Goal: Register for event/course

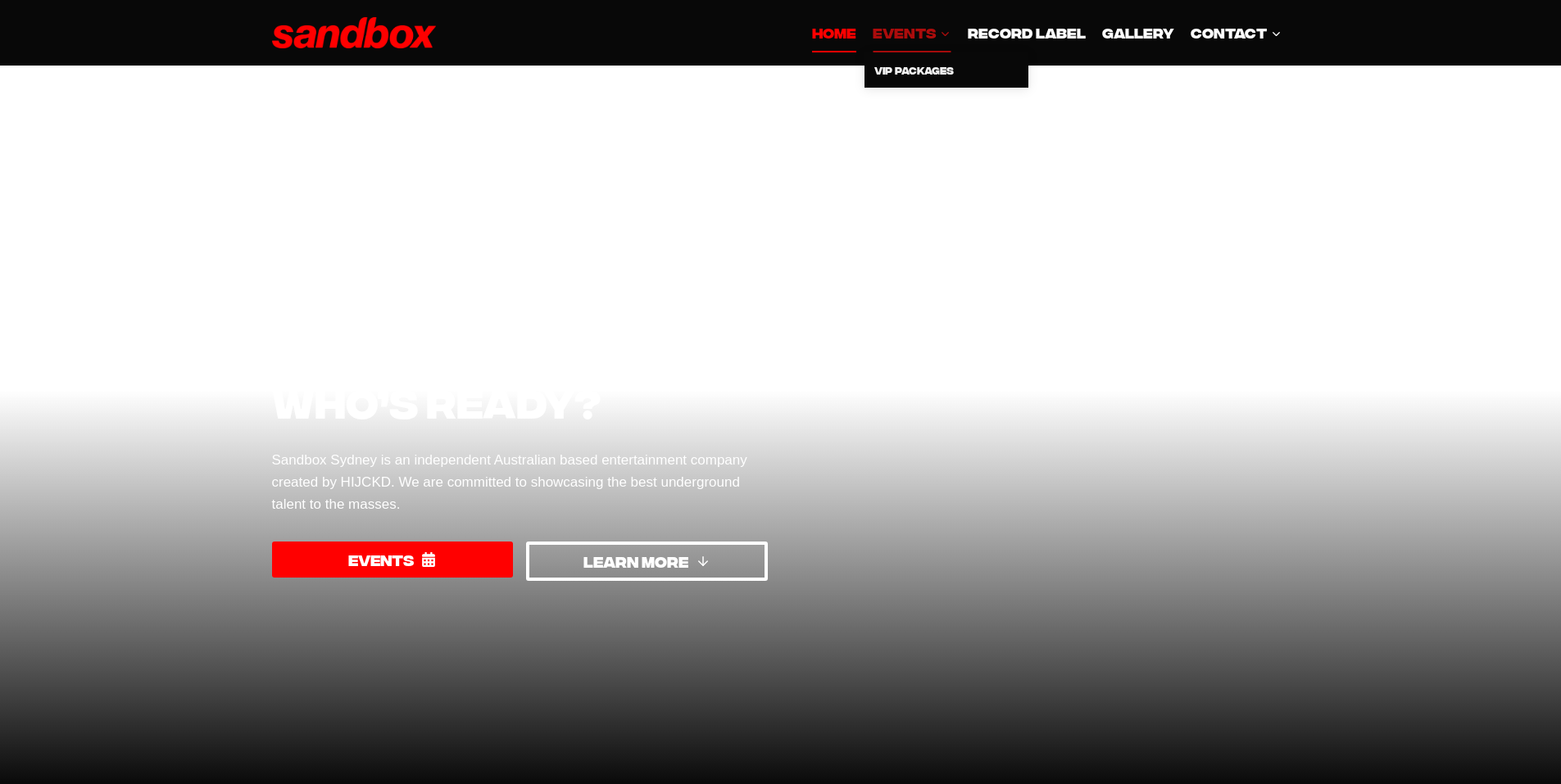
click at [936, 28] on span "EVENTS Expand" at bounding box center [912, 32] width 78 height 22
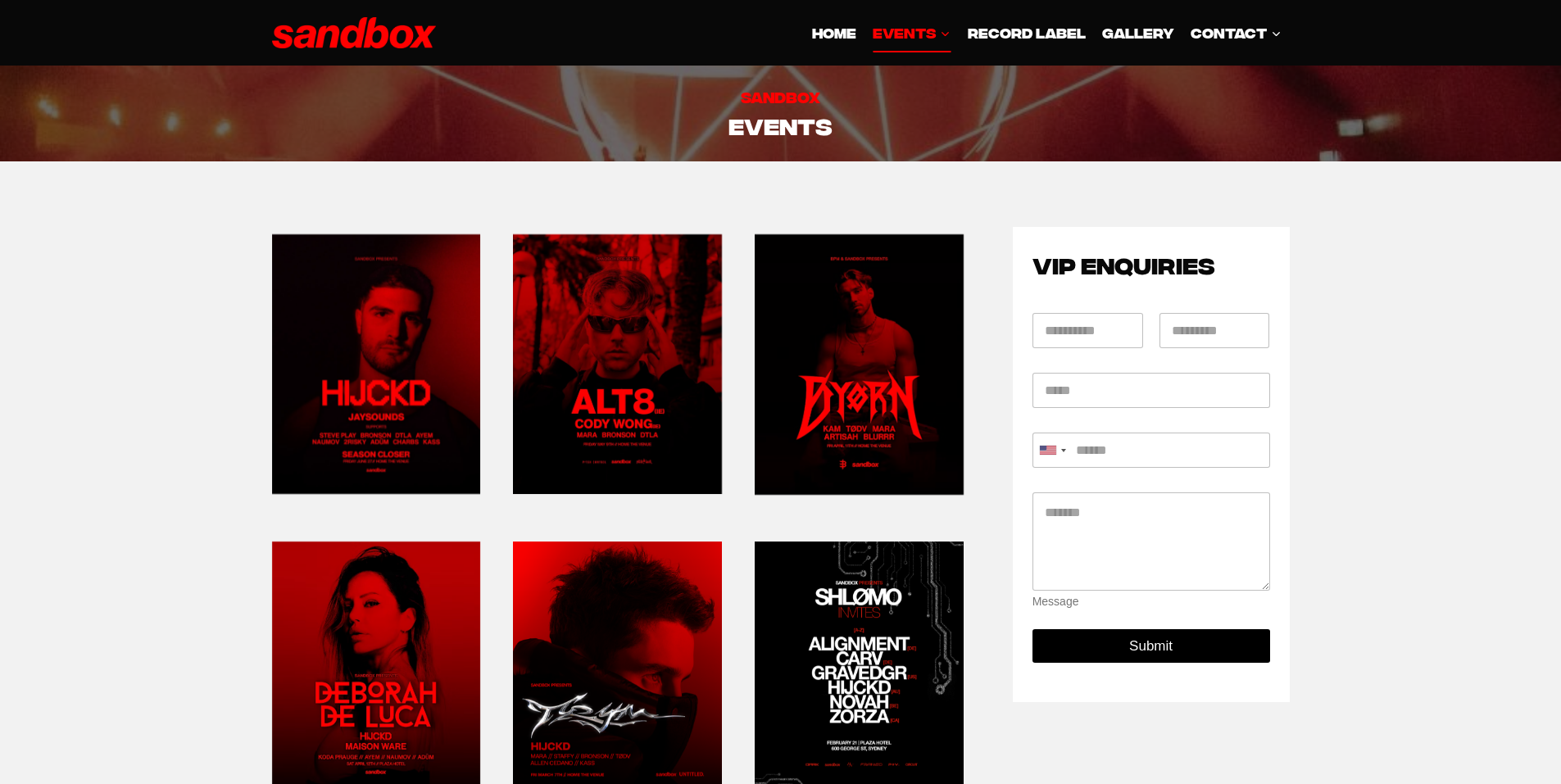
click at [419, 355] on link at bounding box center [376, 364] width 209 height 275
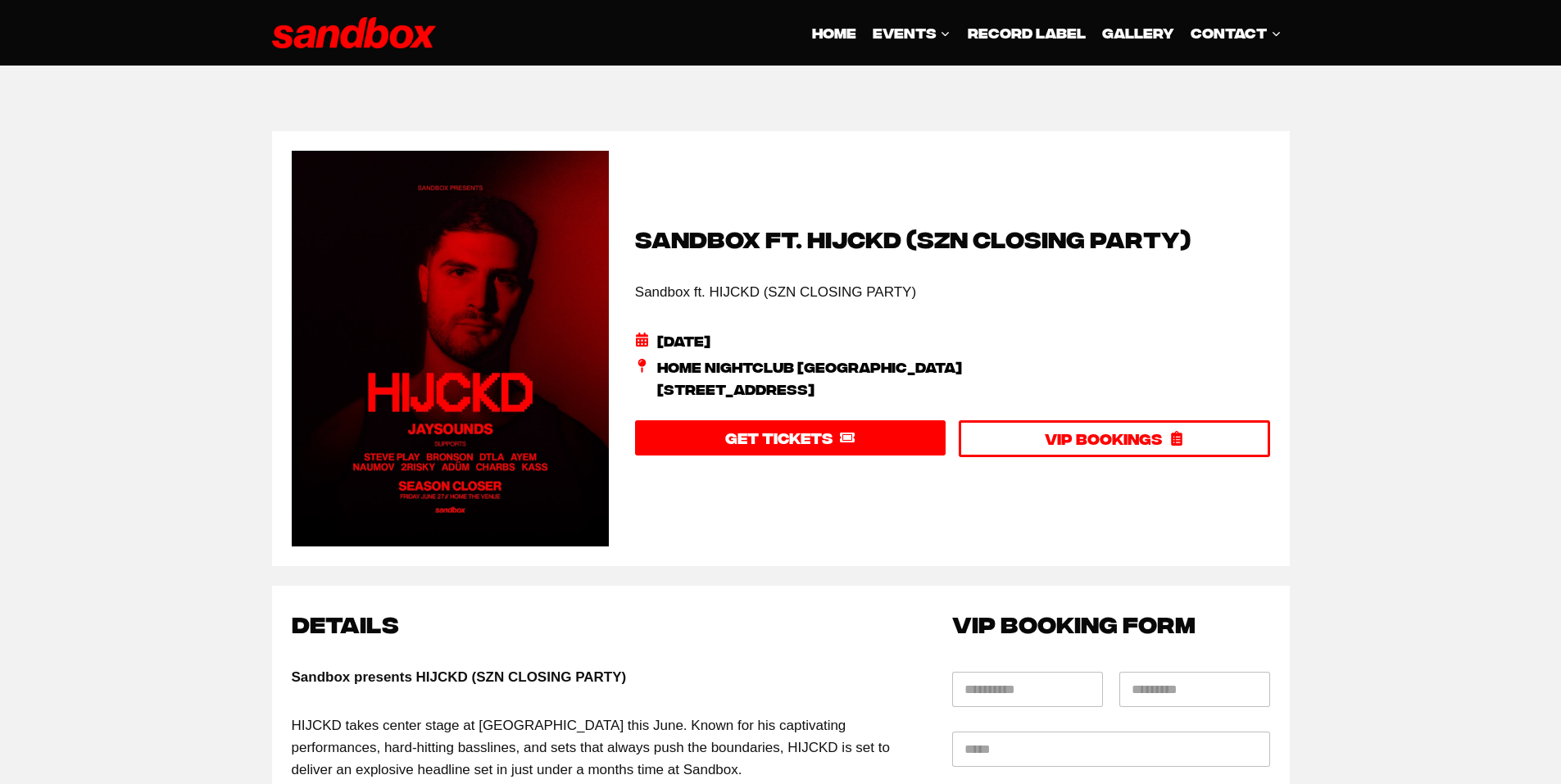
drag, startPoint x: 885, startPoint y: 387, endPoint x: 648, endPoint y: 374, distance: 237.4
click at [648, 374] on li "Home Nightclub [GEOGRAPHIC_DATA][STREET_ADDRESS]" at bounding box center [953, 378] width 635 height 45
